Goal: Complete application form: Complete application form

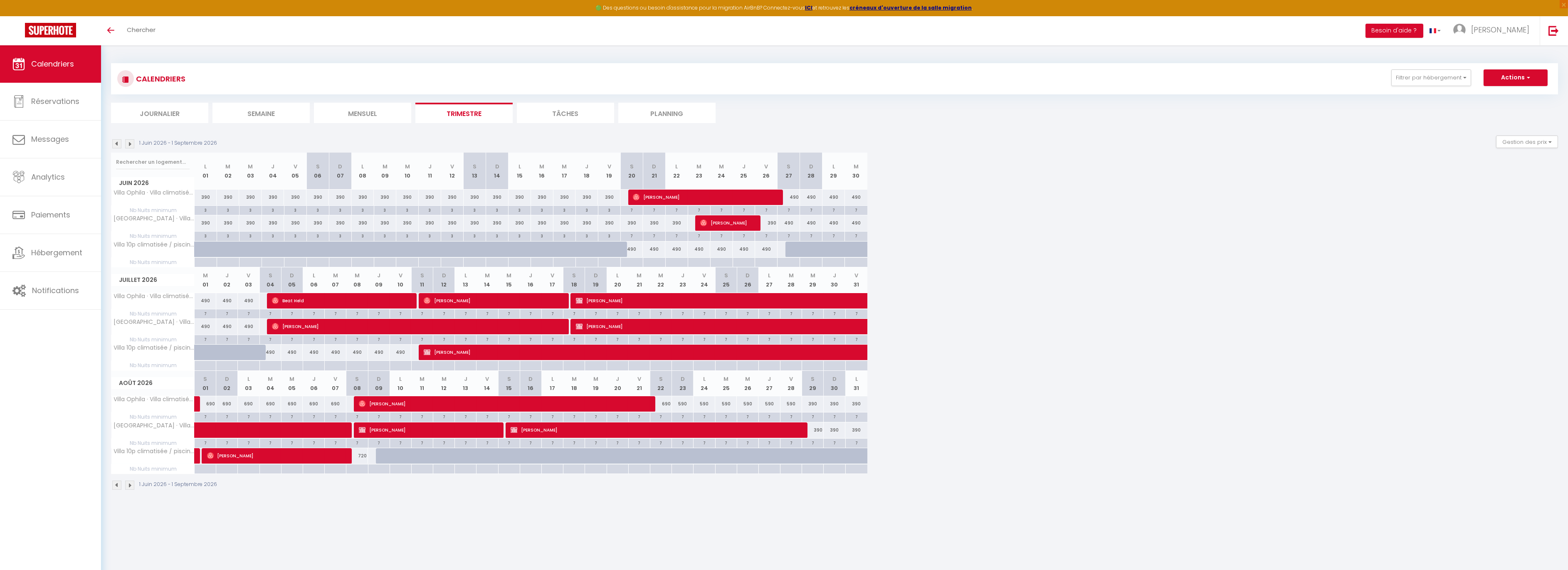
click at [118, 143] on img at bounding box center [116, 143] width 9 height 9
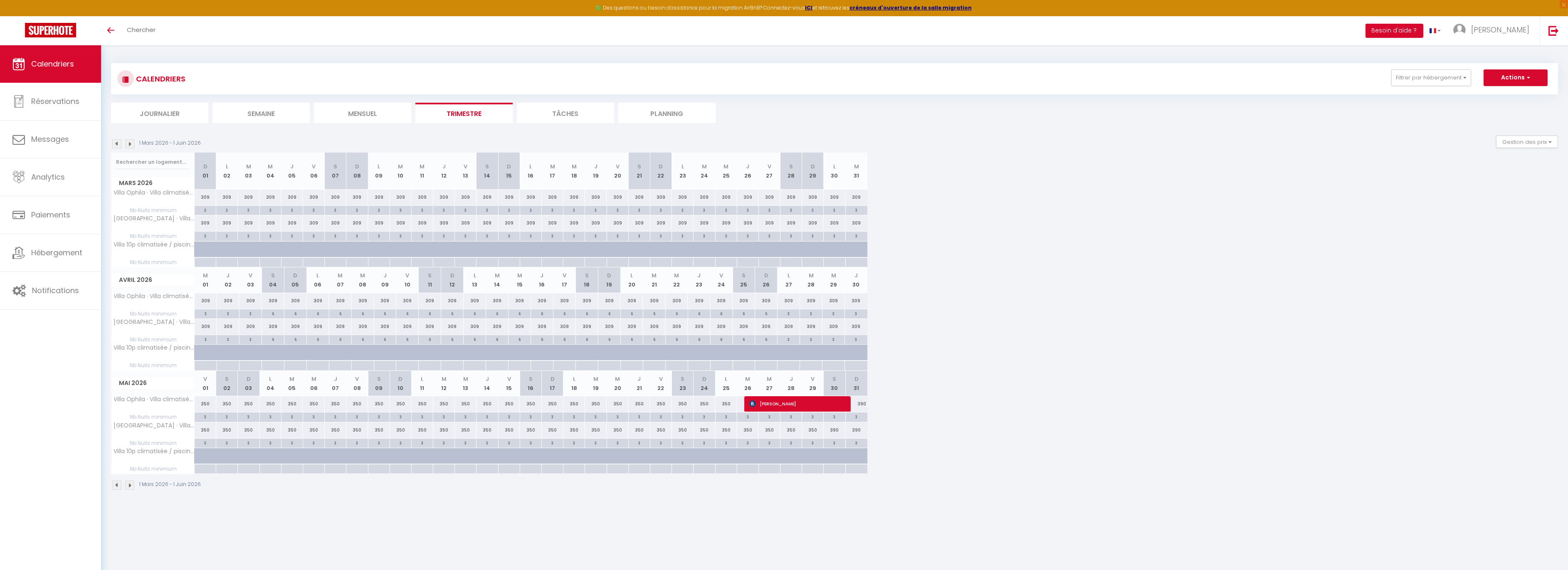
click at [118, 143] on img at bounding box center [116, 143] width 9 height 9
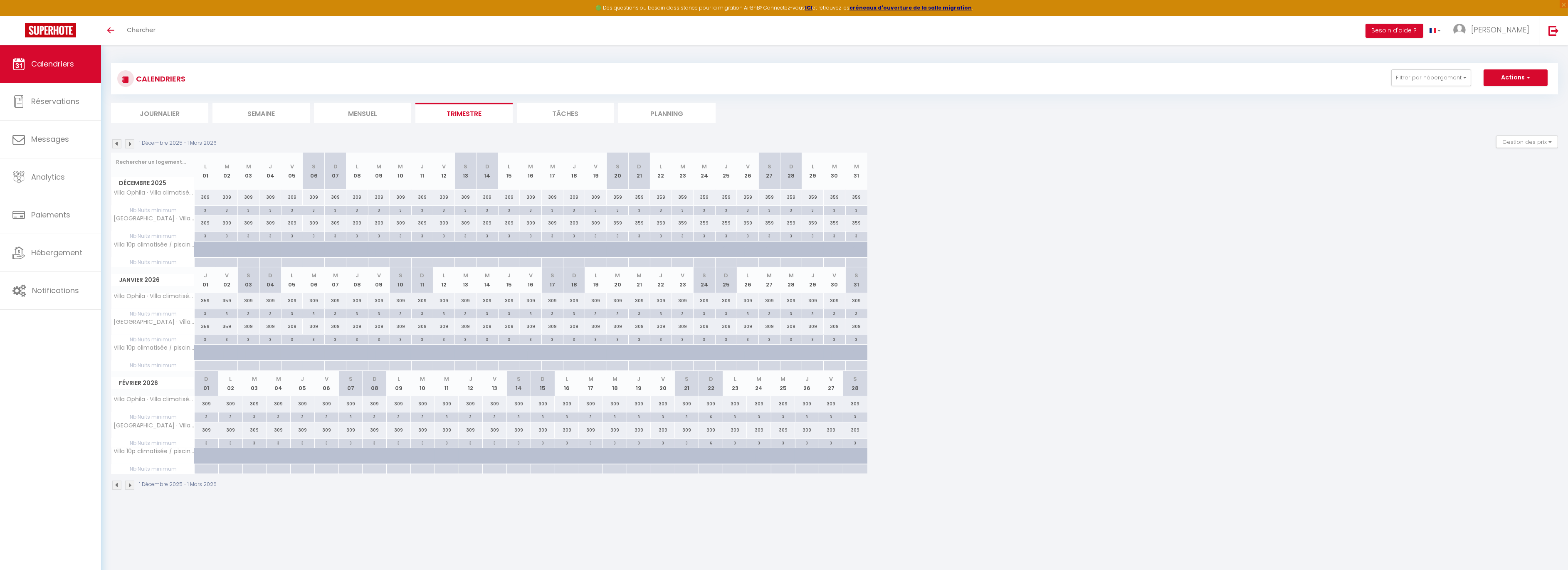
click at [118, 143] on img at bounding box center [116, 143] width 9 height 9
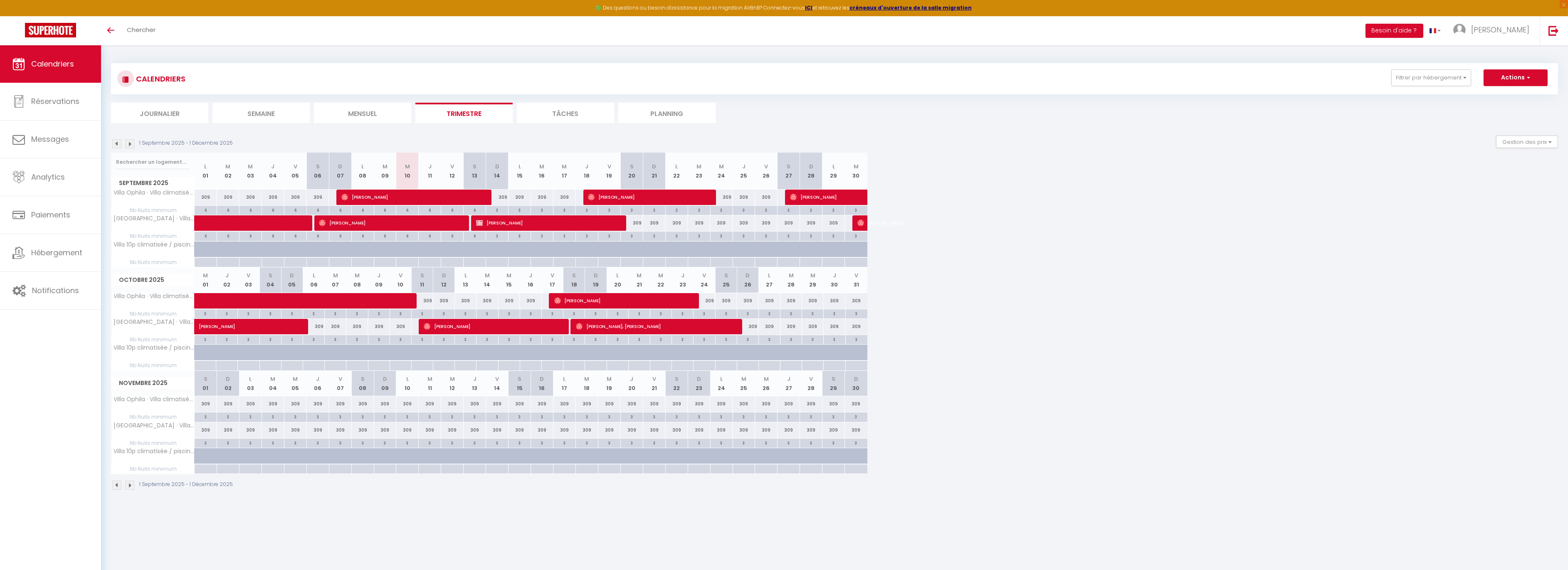
click at [118, 143] on img at bounding box center [116, 143] width 9 height 9
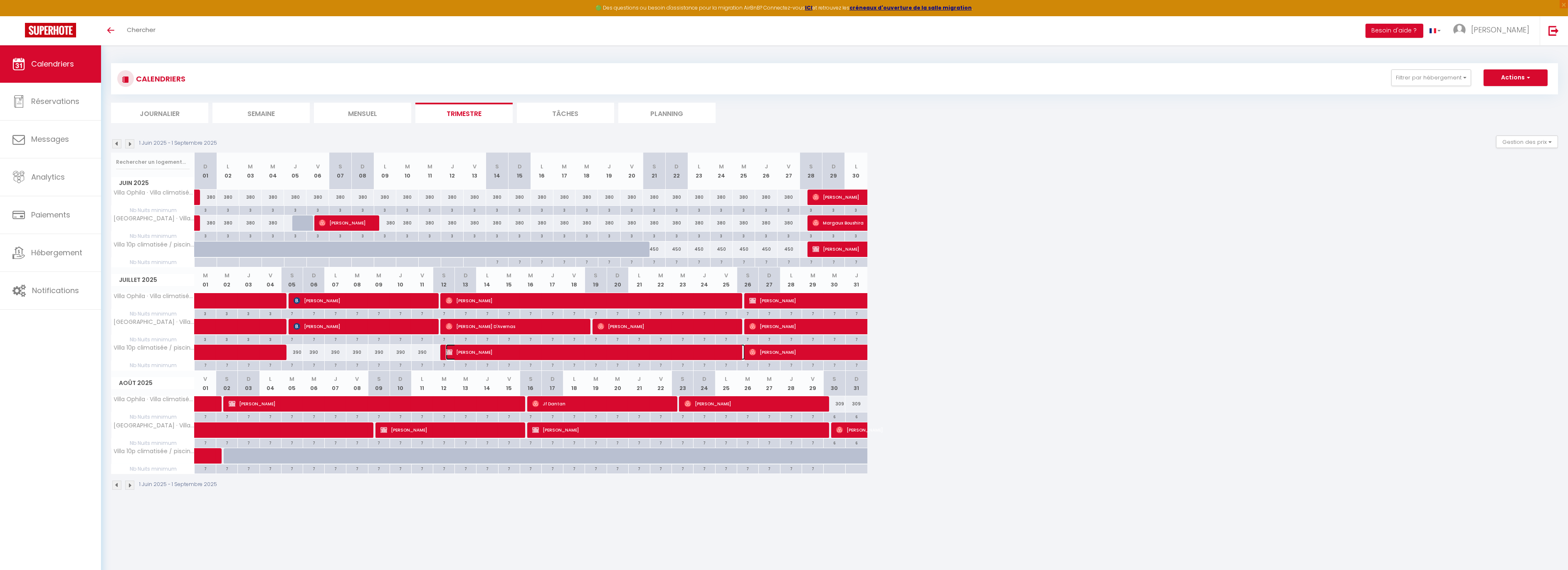
click at [552, 355] on span "Dominic Schneider" at bounding box center [596, 352] width 300 height 16
click at [0, 0] on div at bounding box center [0, 0] width 0 height 0
click at [552, 355] on span "Dominic Schneider" at bounding box center [596, 352] width 300 height 16
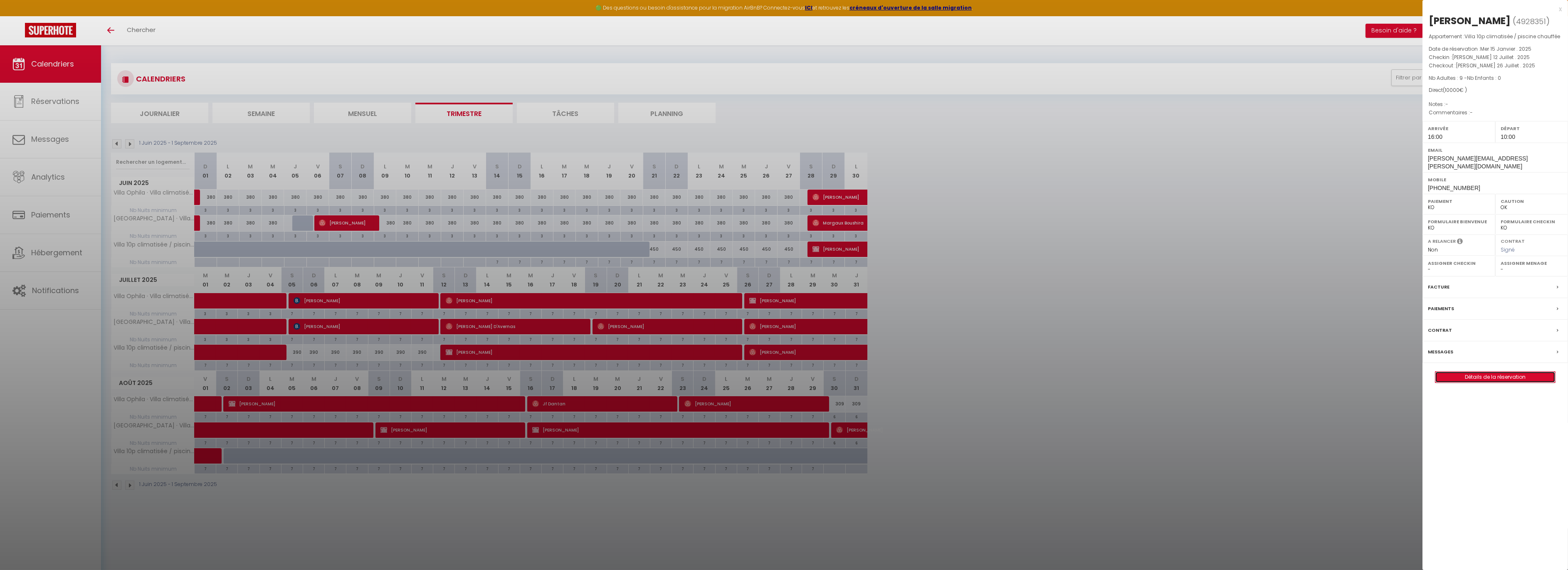
click at [1494, 371] on link "Détails de la réservation" at bounding box center [1495, 376] width 120 height 10
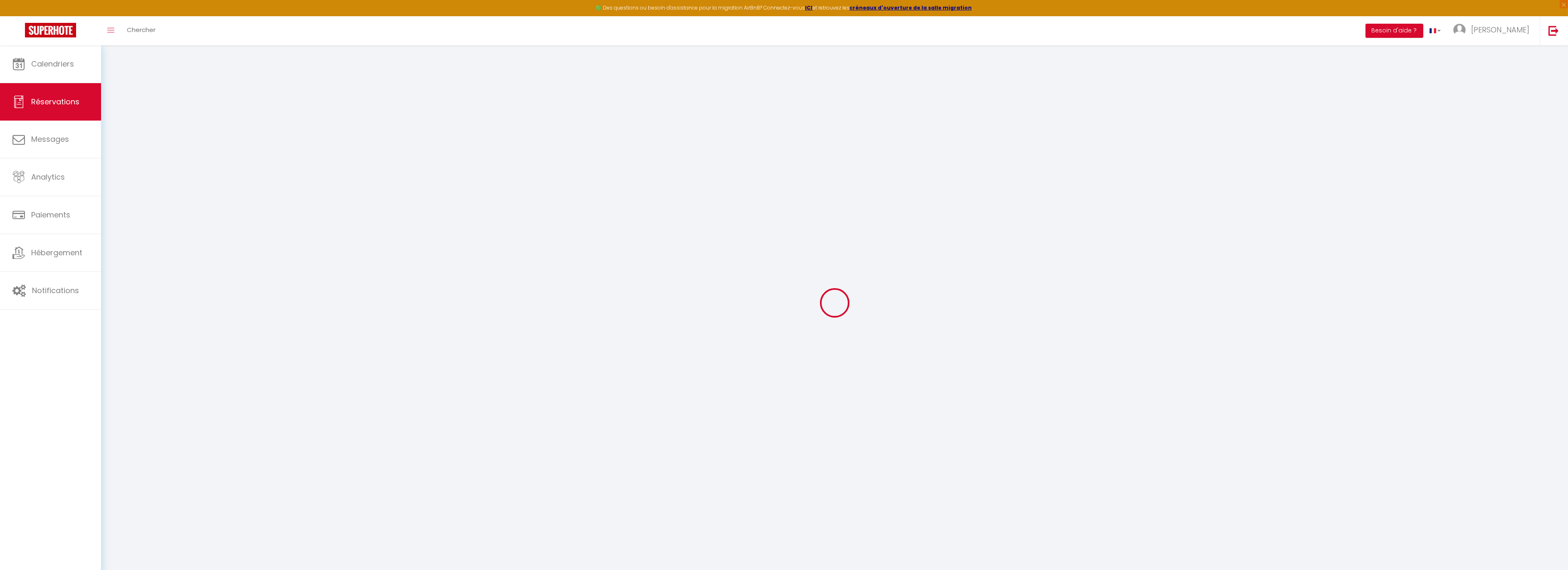
type input "[PERSON_NAME]"
type input "[PERSON_NAME][EMAIL_ADDRESS][DOMAIN_NAME]"
type input "[PHONE_NUMBER]"
type input "CH-5070"
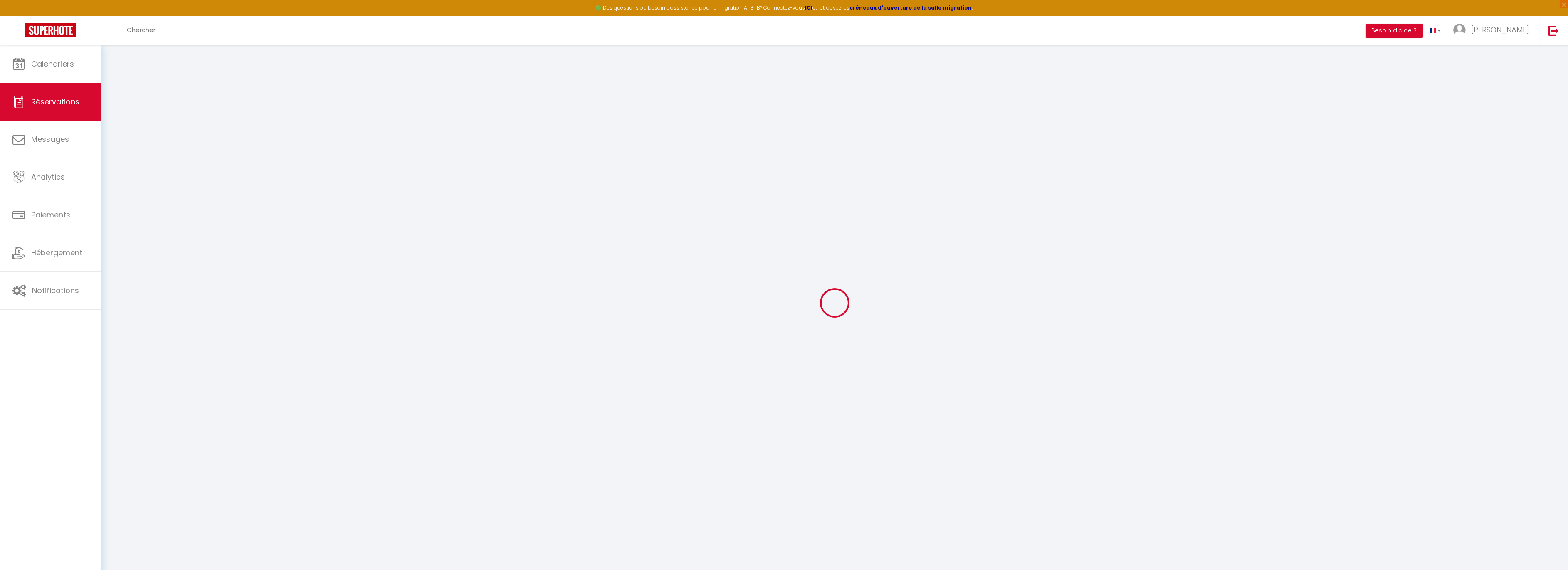
type input "[STREET_ADDRESS]"
type input "[PERSON_NAME]"
select select "CH"
select select "45228"
select select "2"
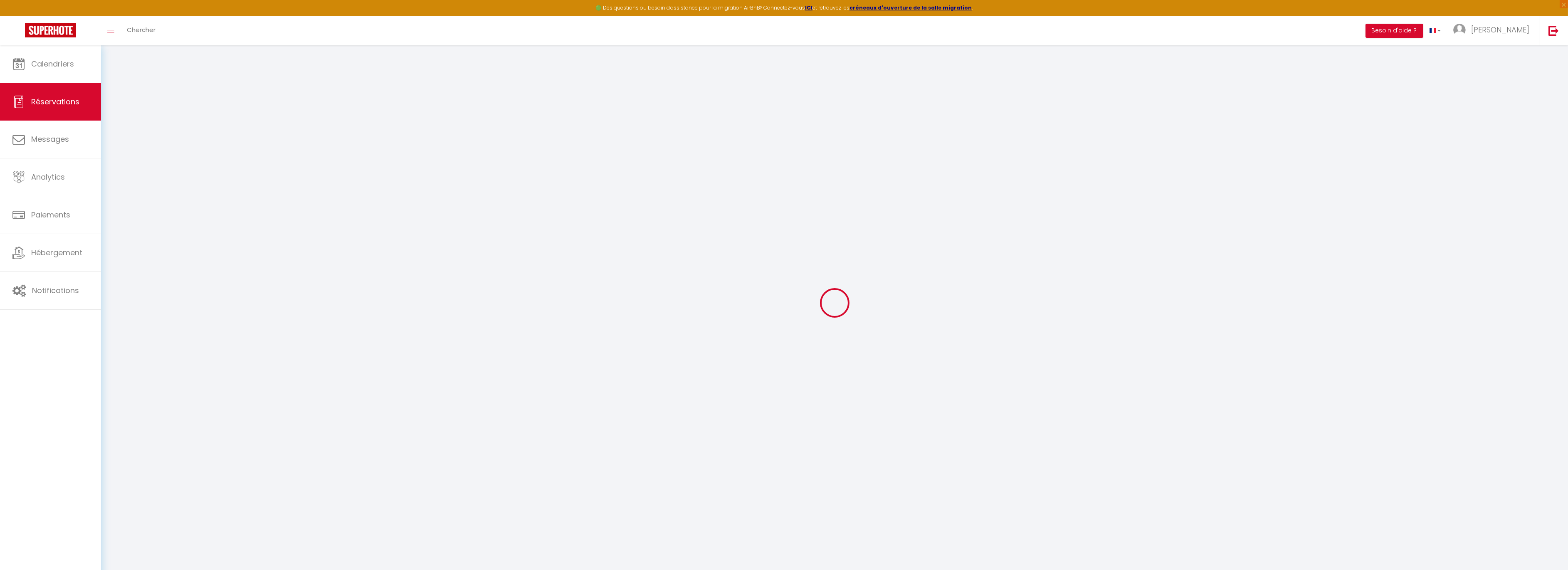
type input "Sam 12 Juillet 2025"
select select
type input "Sam 26 Juillet 2025"
select select
type input "9"
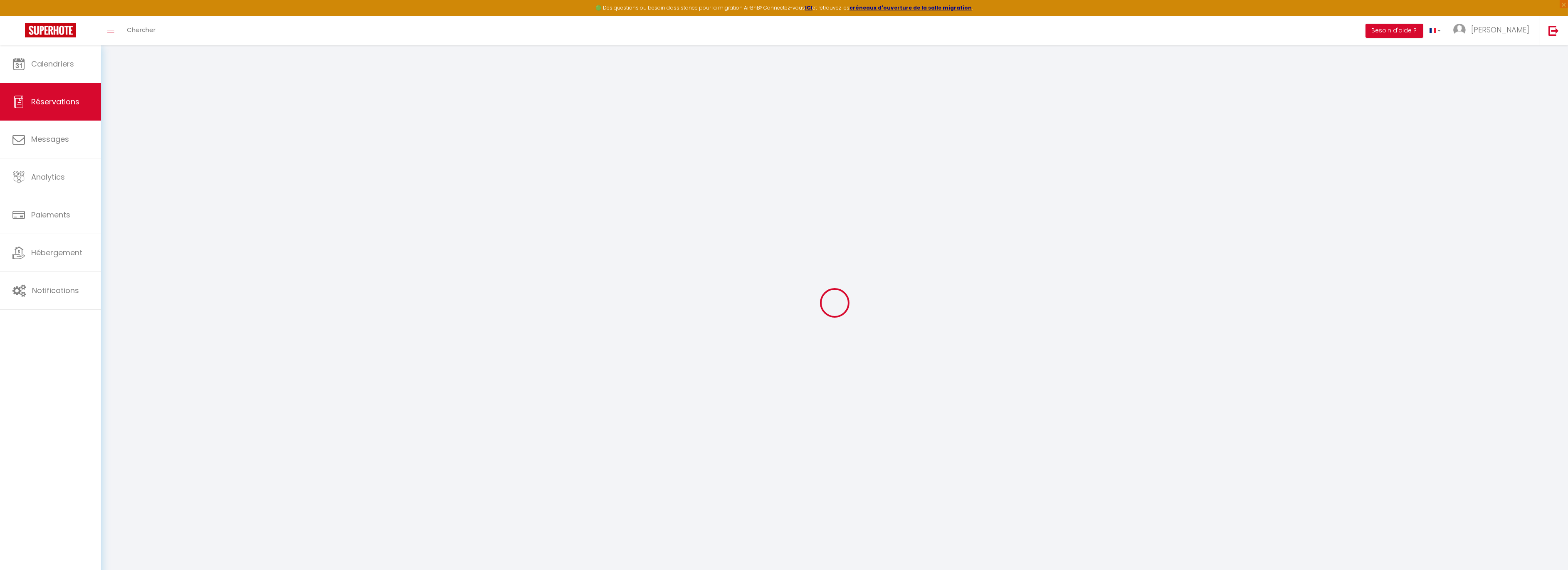
select select "10"
select select "15"
type input "10000"
checkbox input "false"
type input "8000"
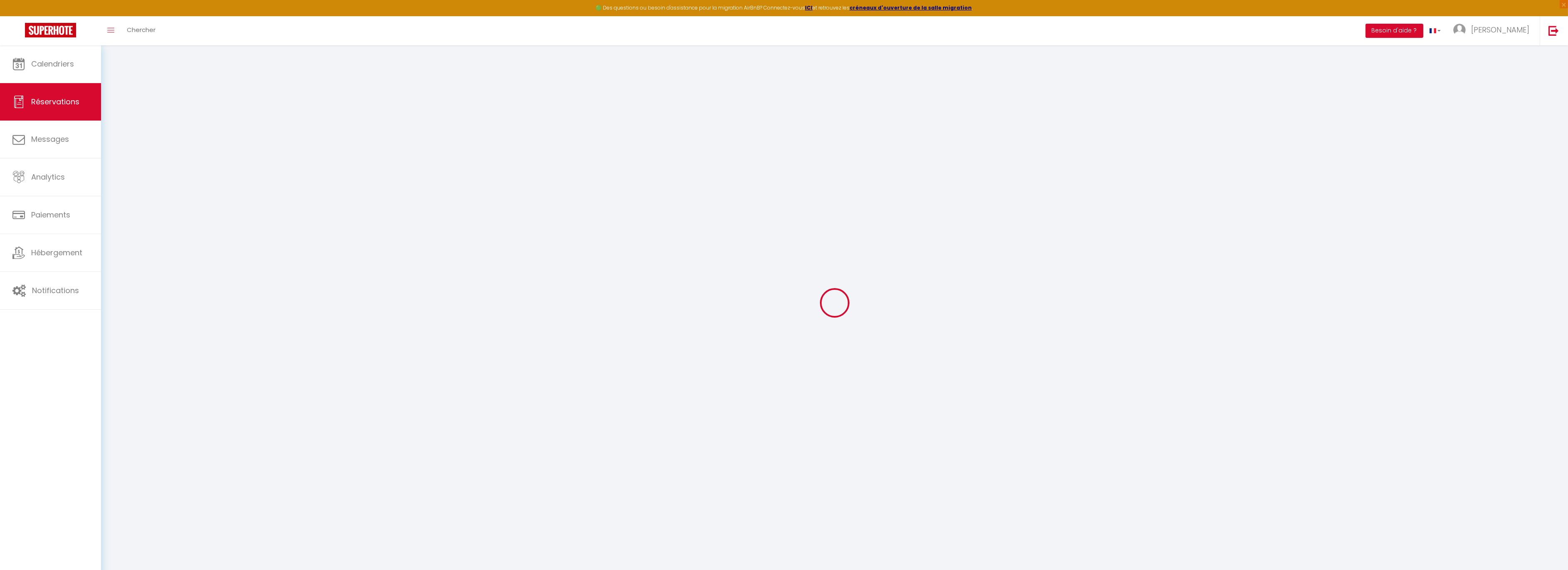
type input "0"
select select
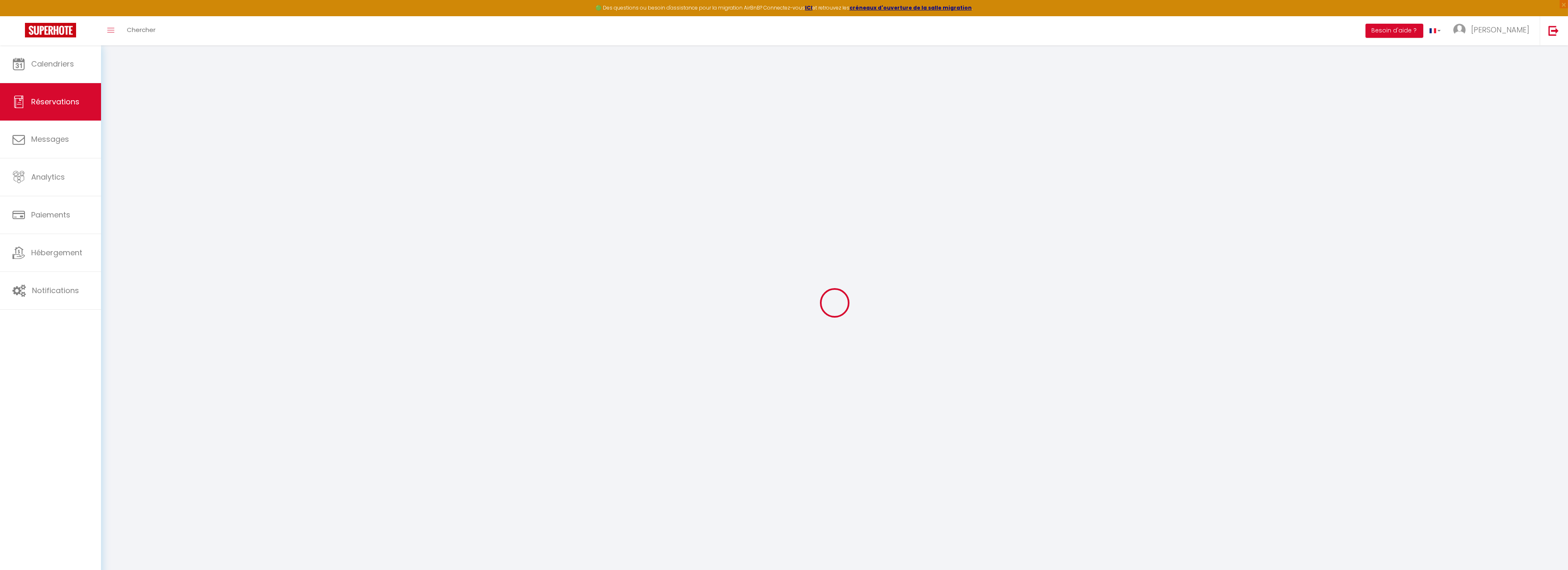
checkbox input "false"
select select
checkbox input "false"
select select
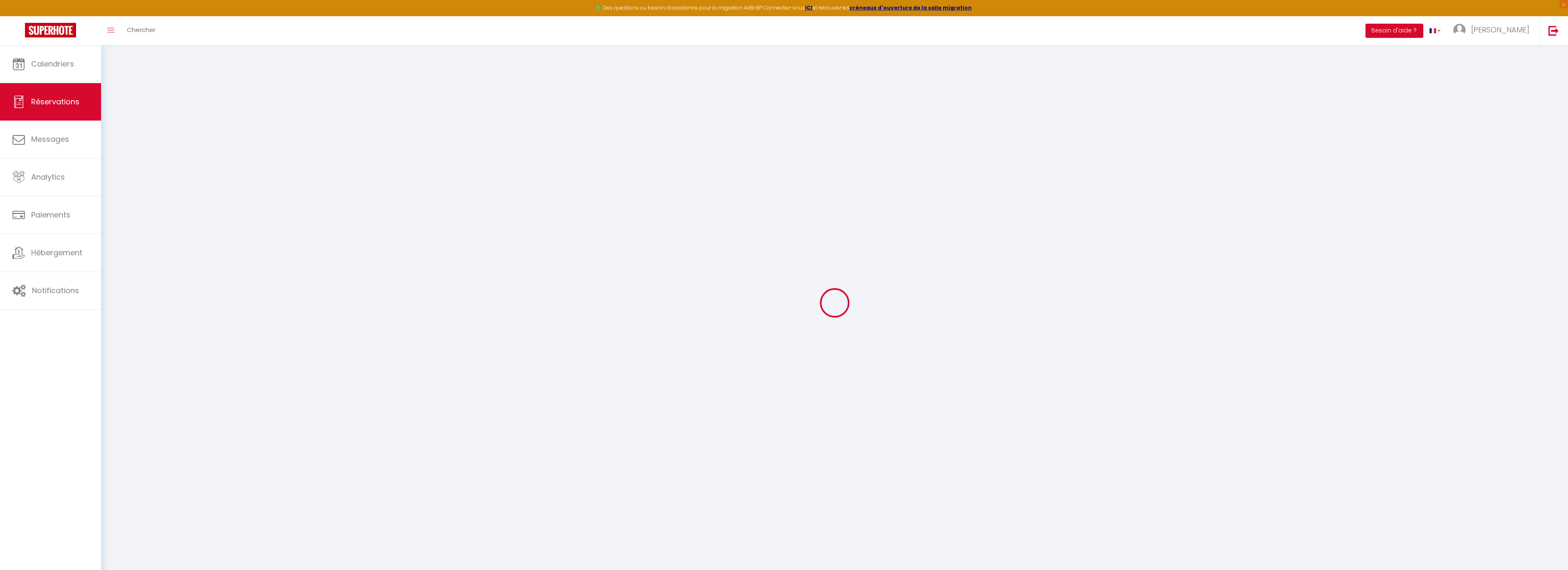
select select
checkbox input "false"
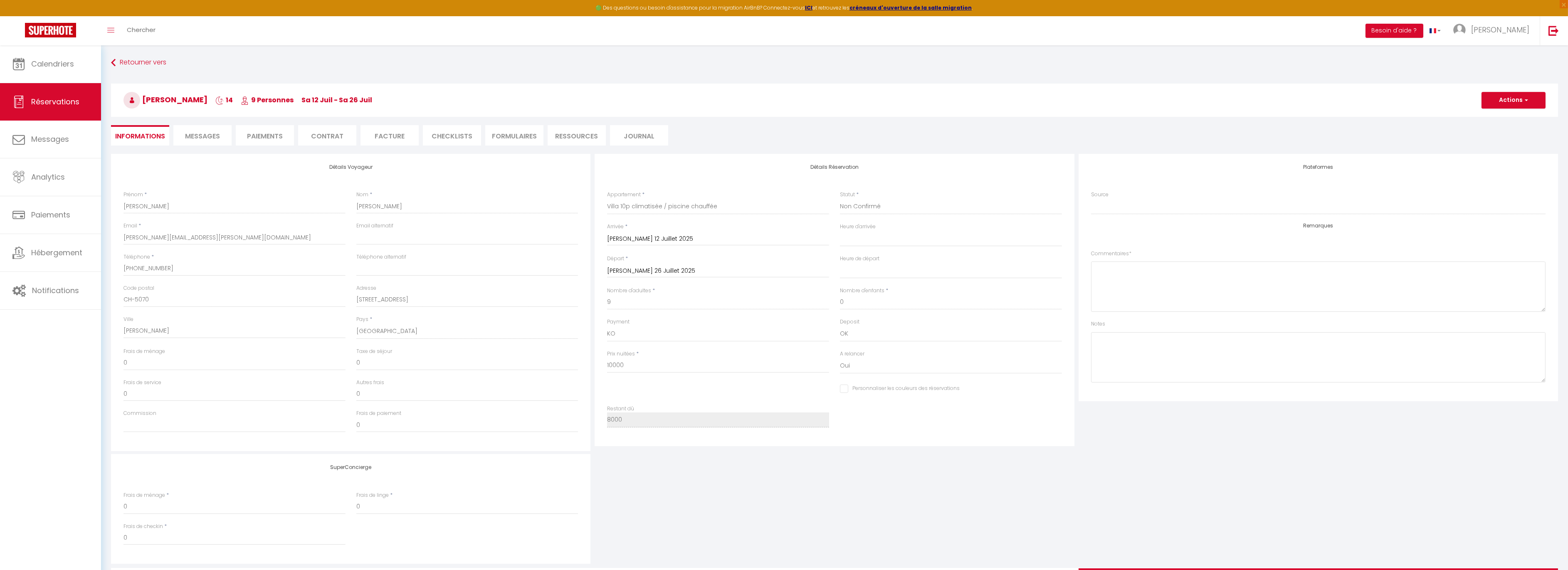
select select
checkbox input "false"
select select
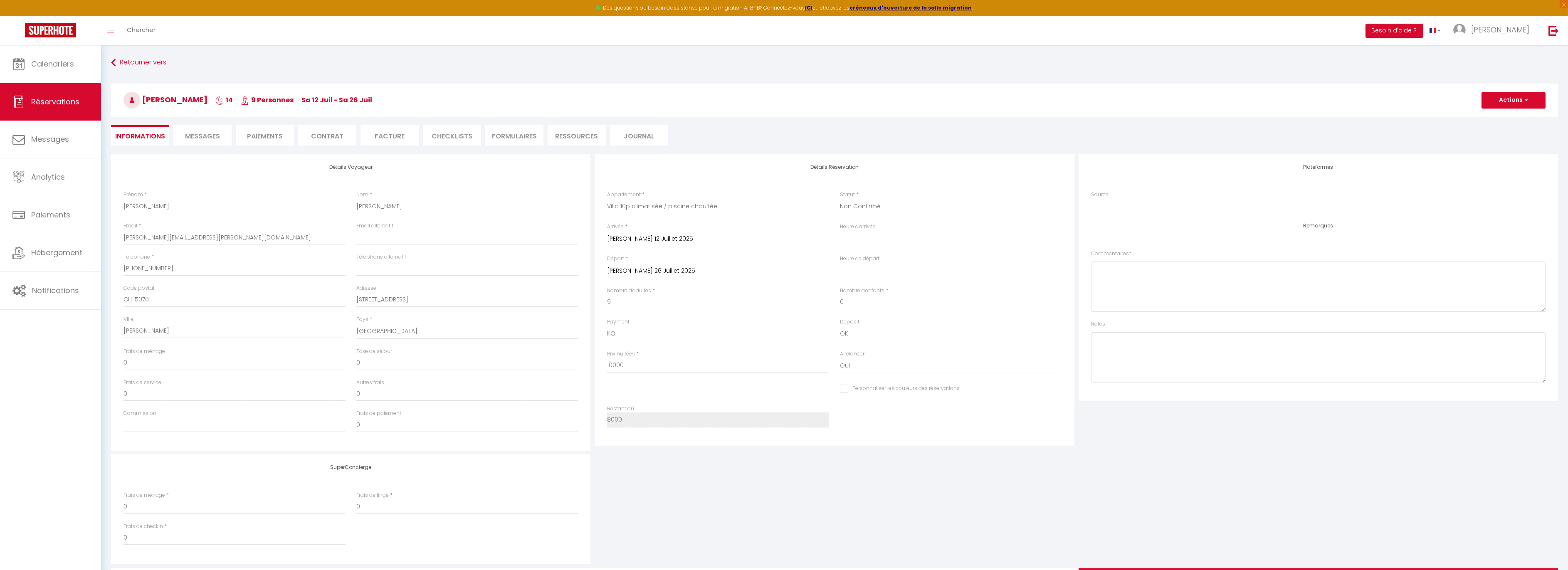
checkbox input "false"
select select "16:00"
select select "10:00"
click at [324, 135] on li "Contrat" at bounding box center [327, 135] width 58 height 20
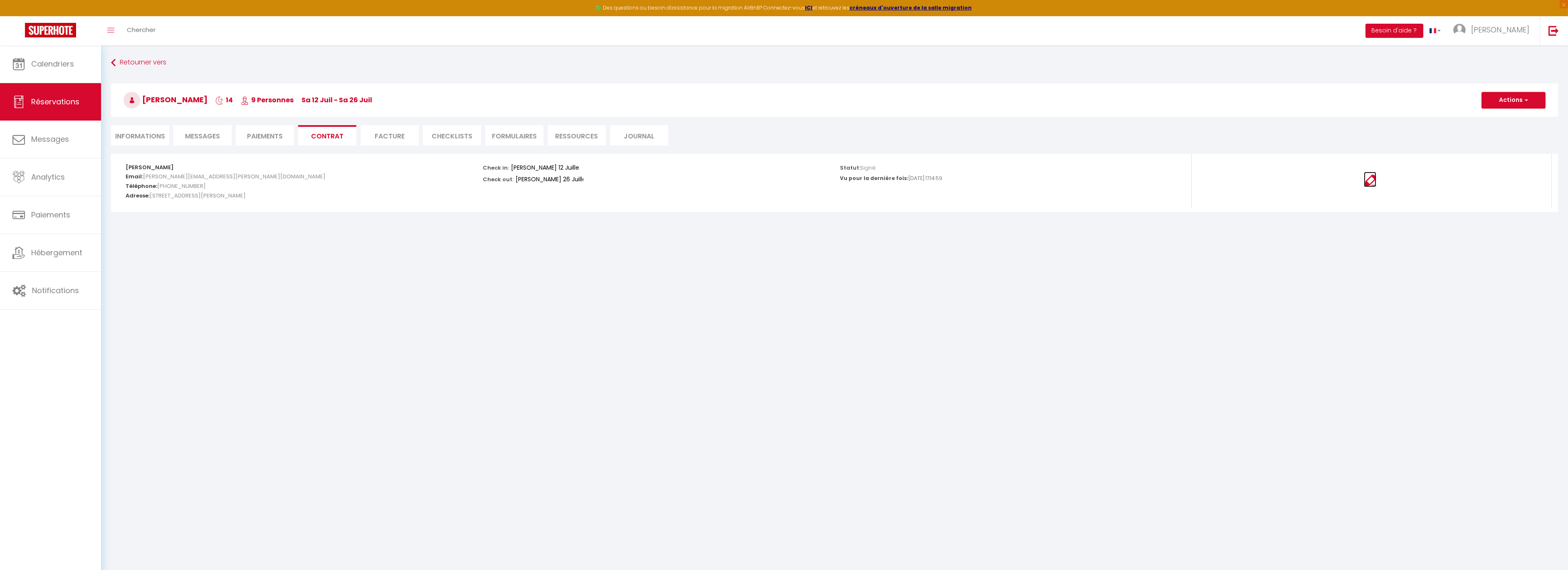
click at [1373, 179] on img at bounding box center [1371, 181] width 13 height 13
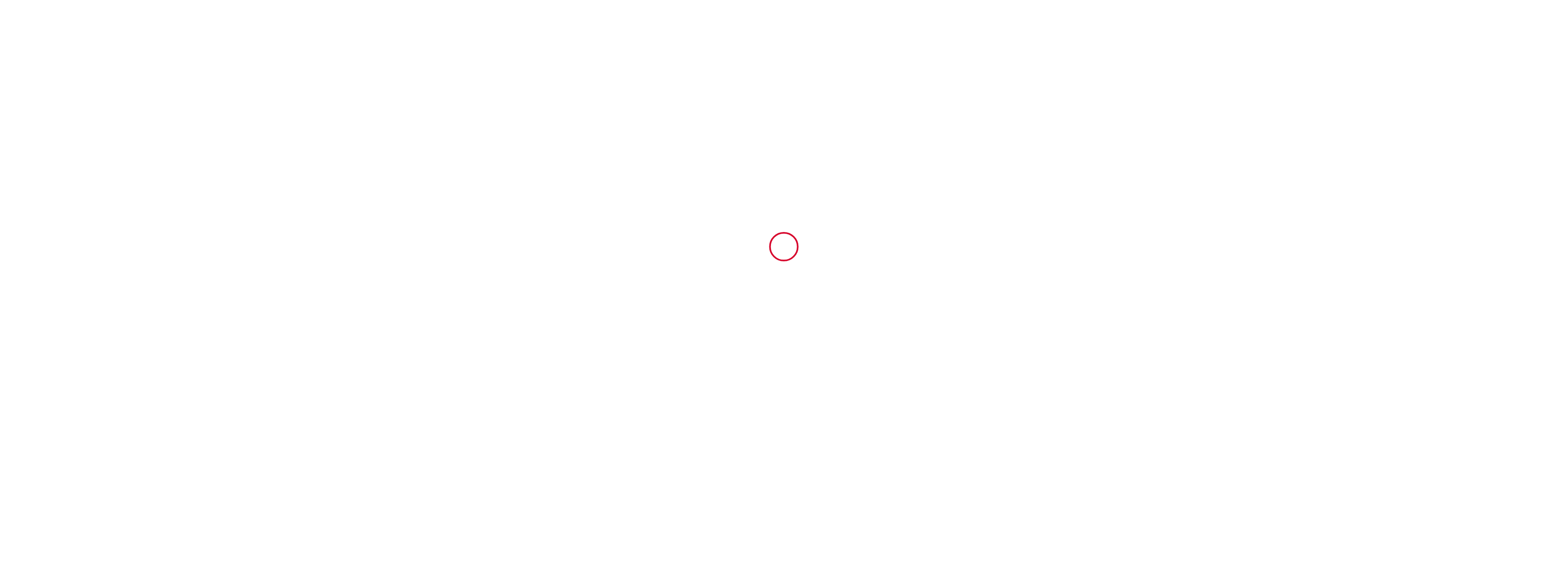
type input "4928351"
type input "Villa 10p climatisée / piscine chauffée"
type input "[STREET_ADDRESS]"
type input "40510"
type input "Seignosse"
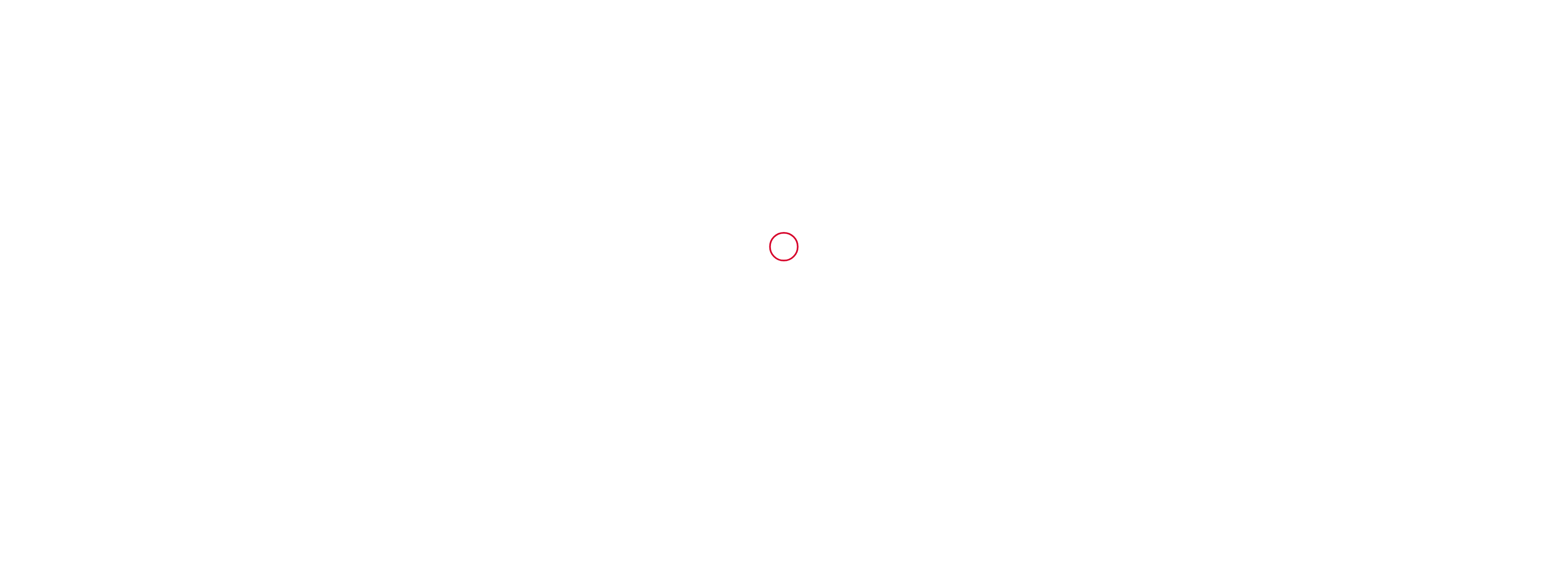
type input "[GEOGRAPHIC_DATA]"
type input "[DATE]"
type input "9"
type input "0"
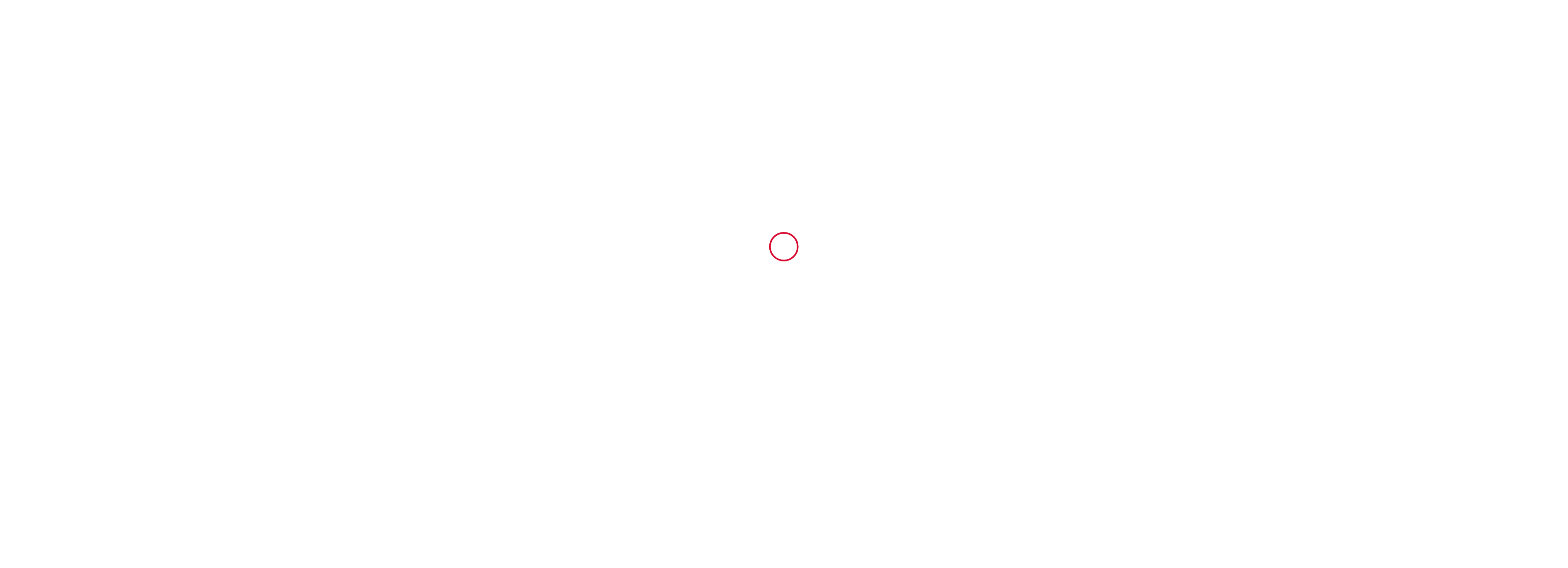
type input "2000"
type input "10000"
type input "[PERSON_NAME]"
type input "MALBEC"
type input "[STREET_ADDRESS]"
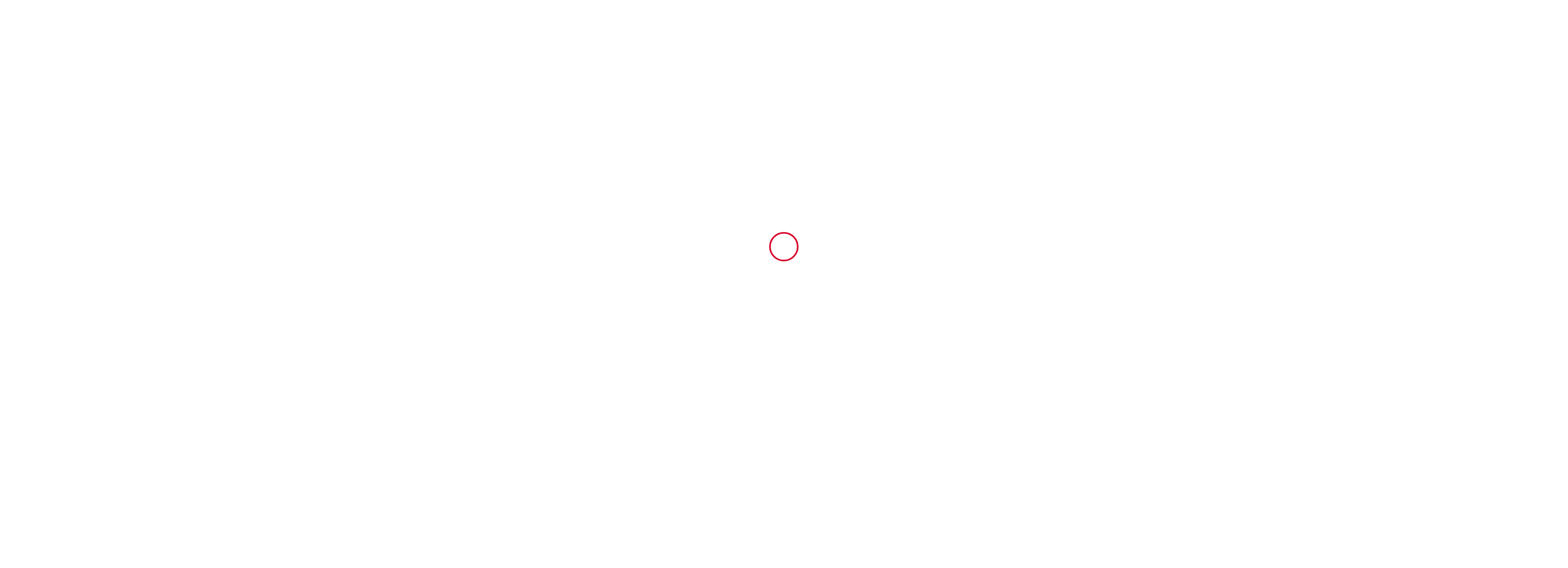
type input "40510"
type input "Seignosse"
type input "[GEOGRAPHIC_DATA]"
type input "[EMAIL_ADDRESS][DOMAIN_NAME]"
type input "[PERSON_NAME]"
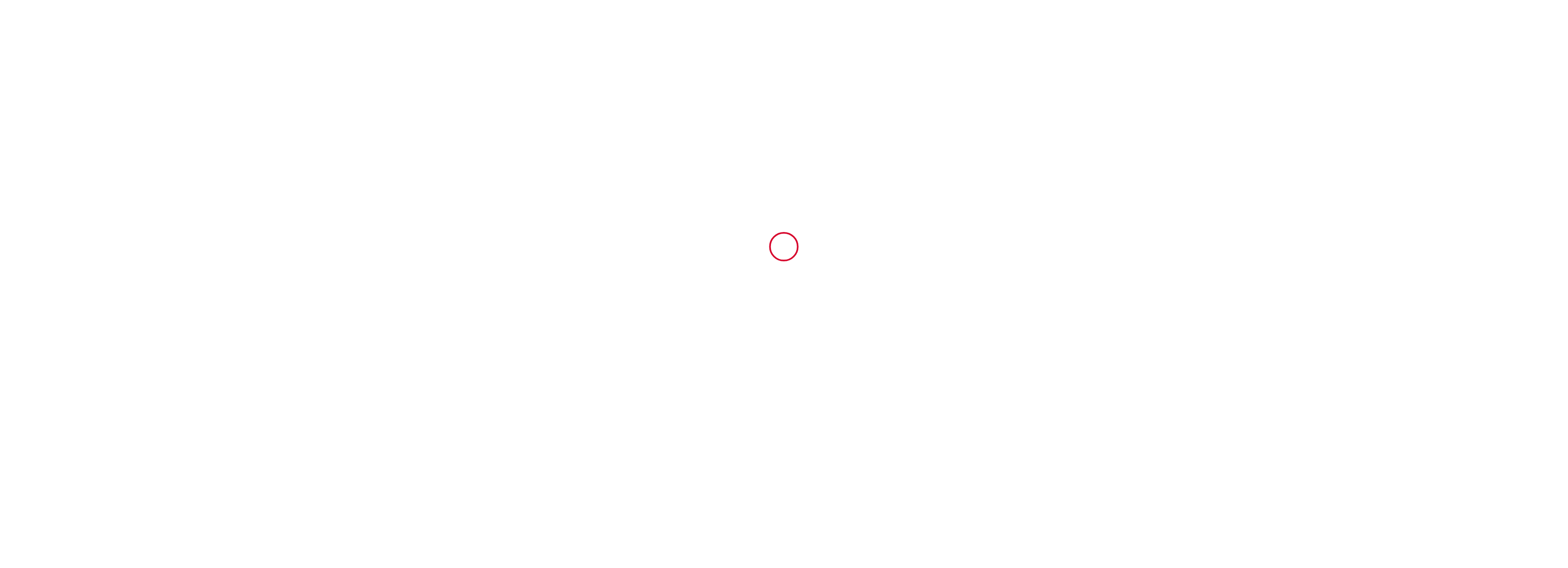
type input "[PERSON_NAME]"
type input "[STREET_ADDRESS]"
type input "CH-5070"
type input "[PERSON_NAME]"
type input "[PERSON_NAME][EMAIL_ADDRESS][DOMAIN_NAME]"
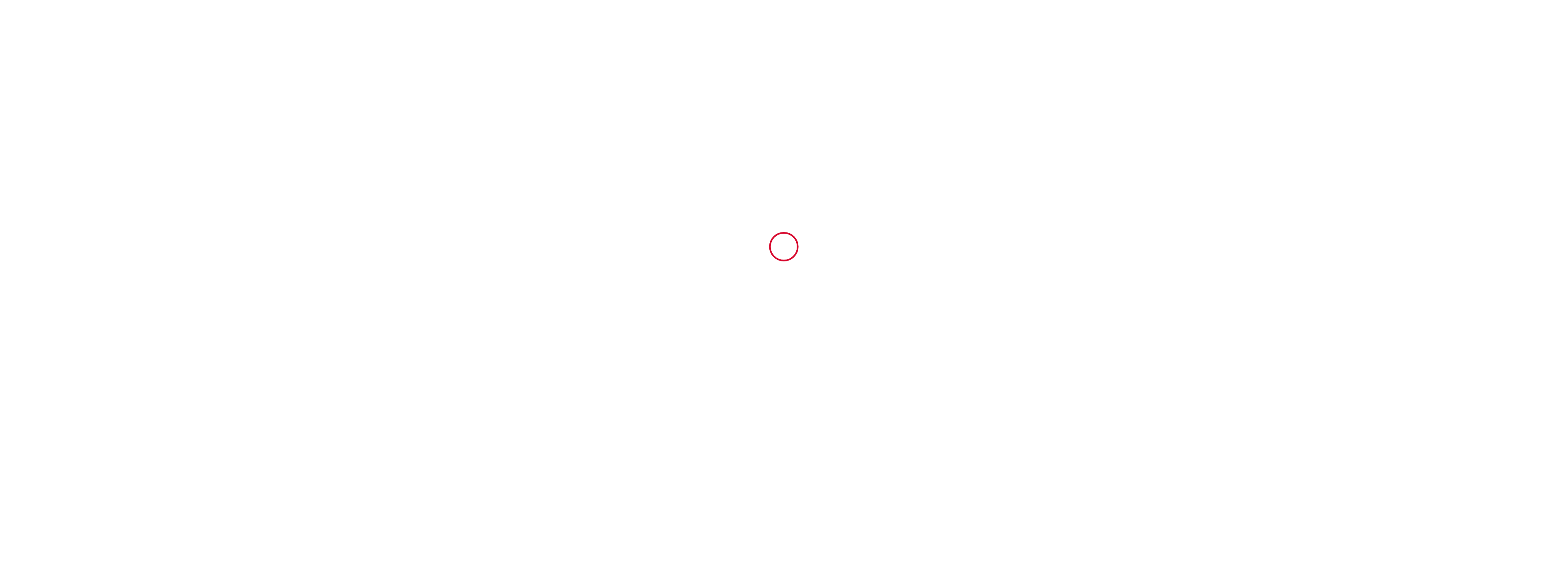
type input "[PHONE_NUMBER]"
select select "CH"
